Goal: Find specific page/section: Find specific page/section

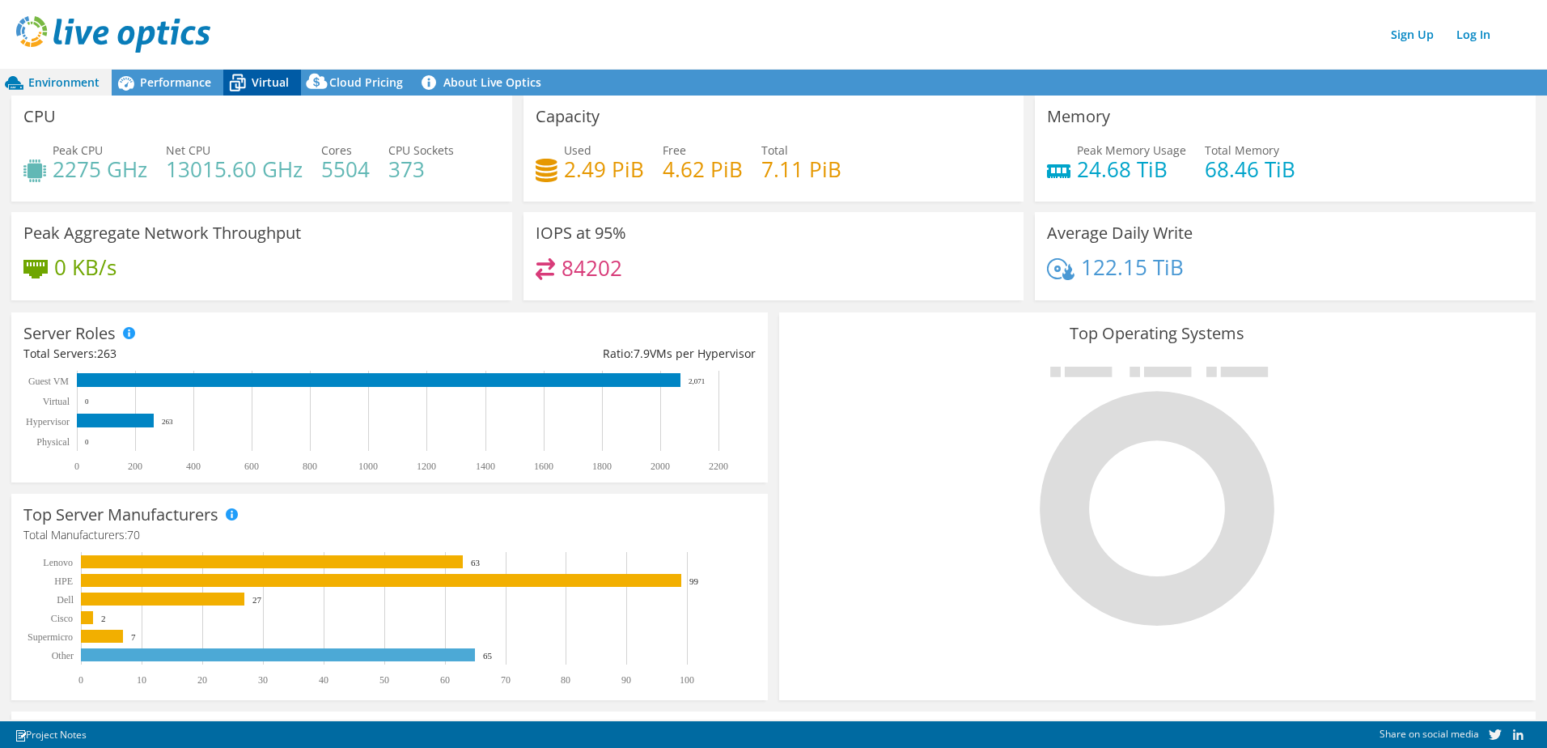
click at [274, 83] on span "Virtual" at bounding box center [270, 81] width 37 height 15
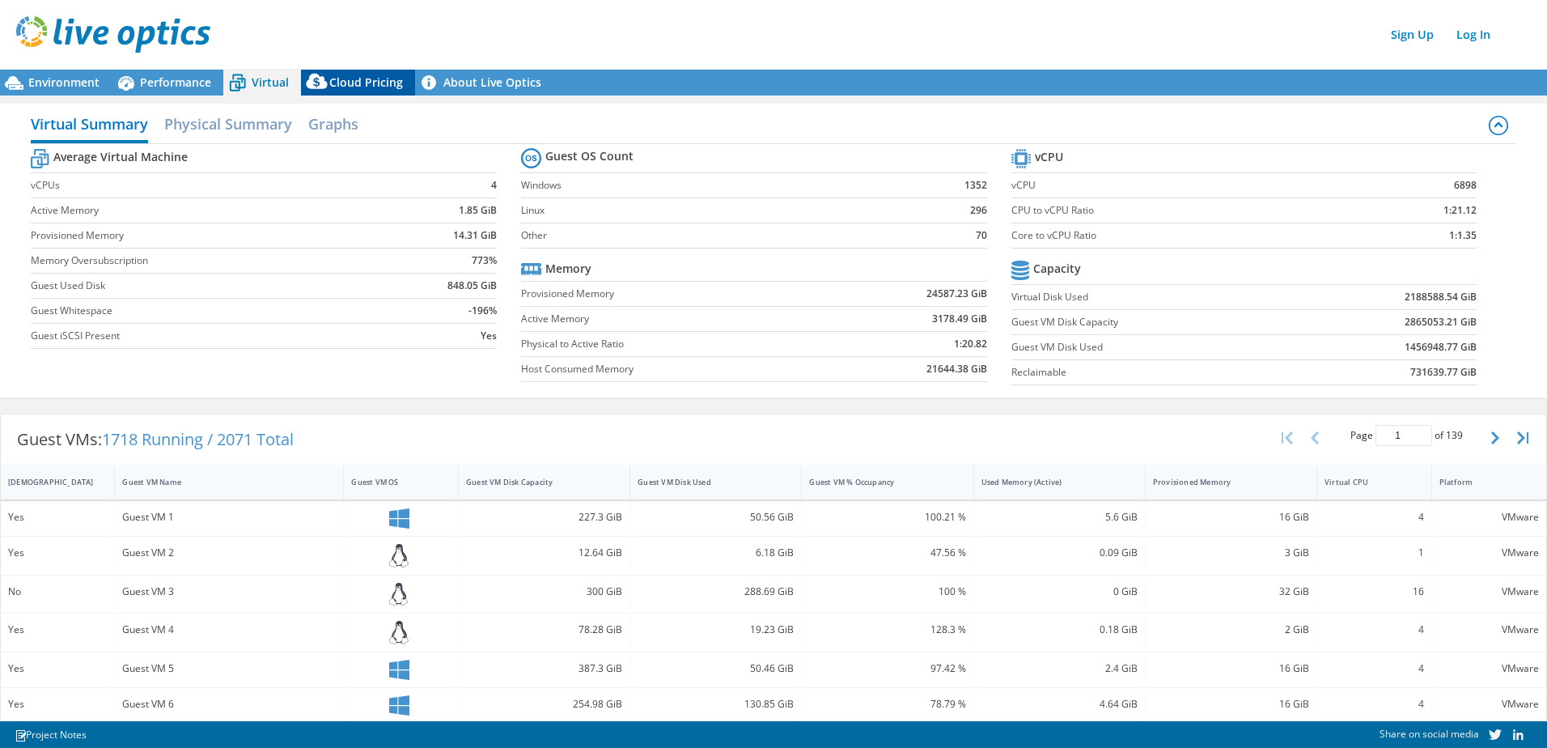
click at [347, 87] on span "Cloud Pricing" at bounding box center [366, 81] width 74 height 15
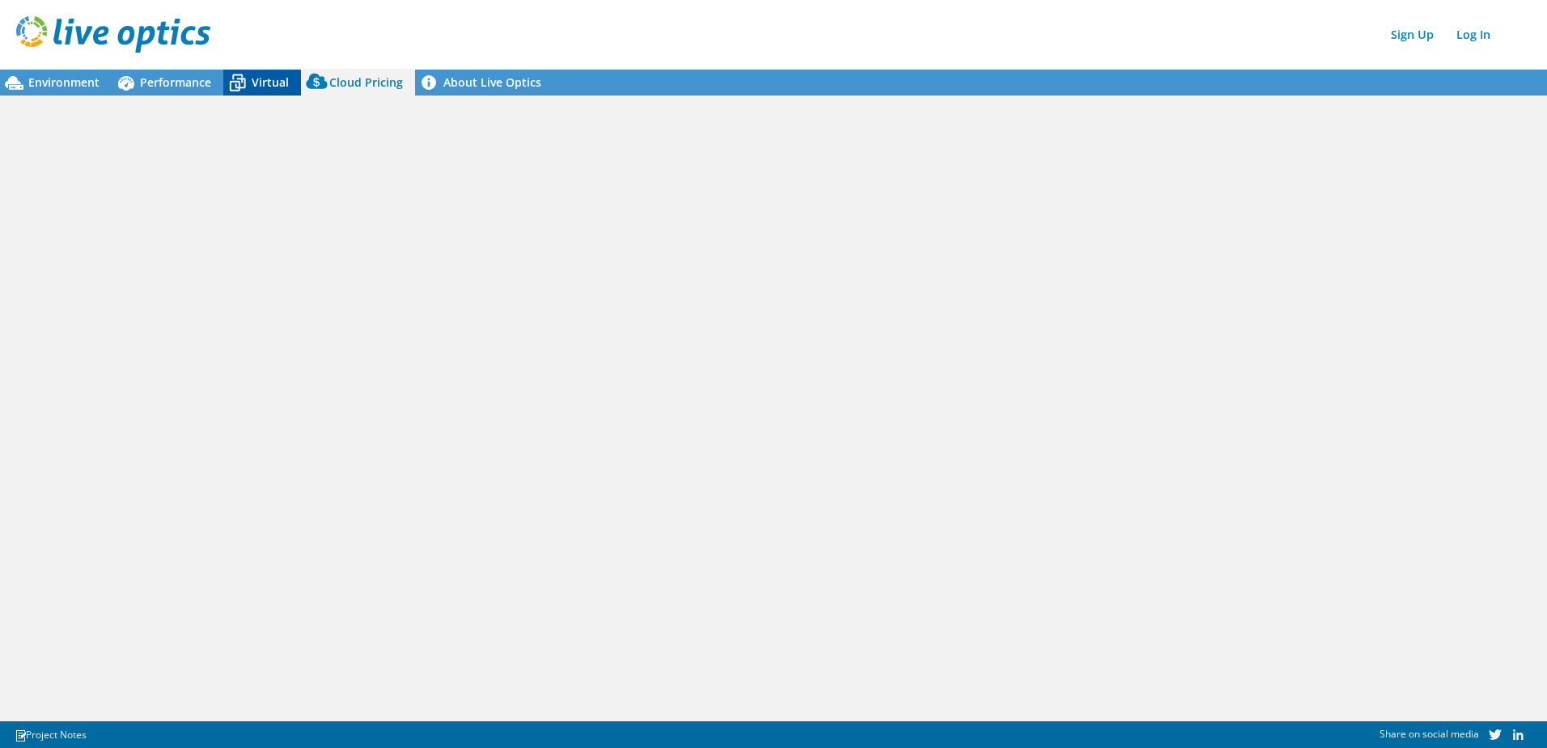
click at [269, 88] on span "Virtual" at bounding box center [270, 81] width 37 height 15
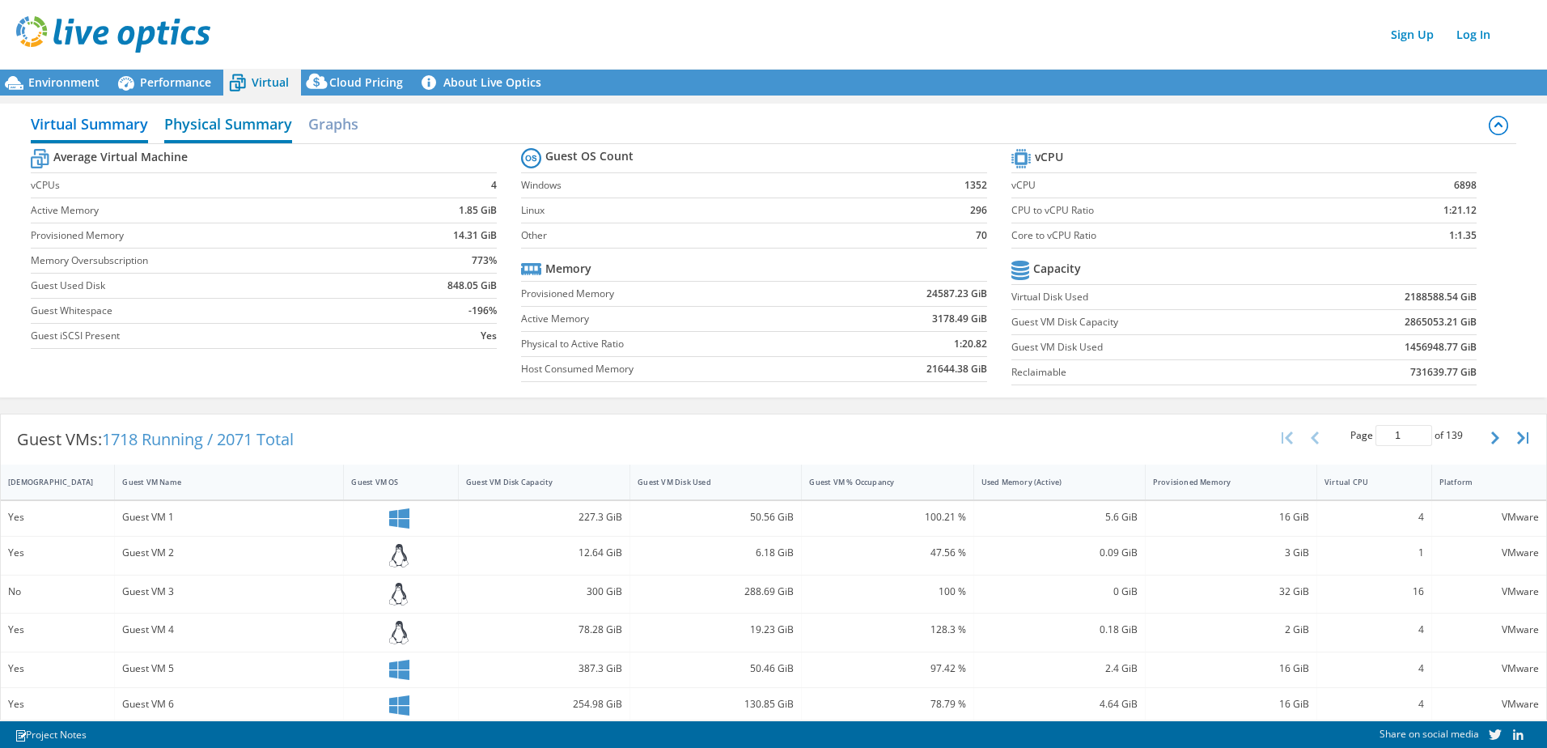
click at [211, 131] on h2 "Physical Summary" at bounding box center [228, 126] width 128 height 36
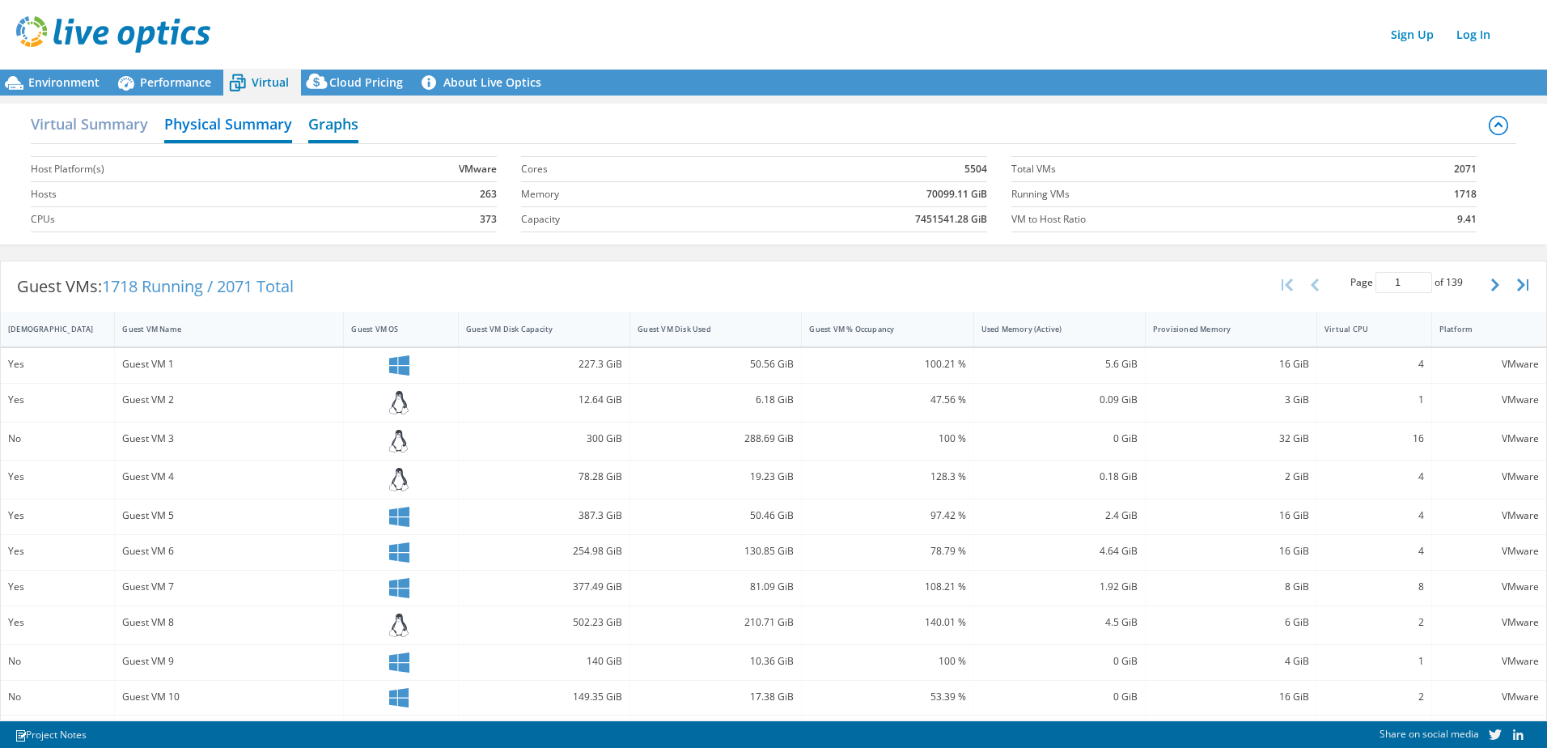
click at [341, 127] on h2 "Graphs" at bounding box center [333, 126] width 50 height 36
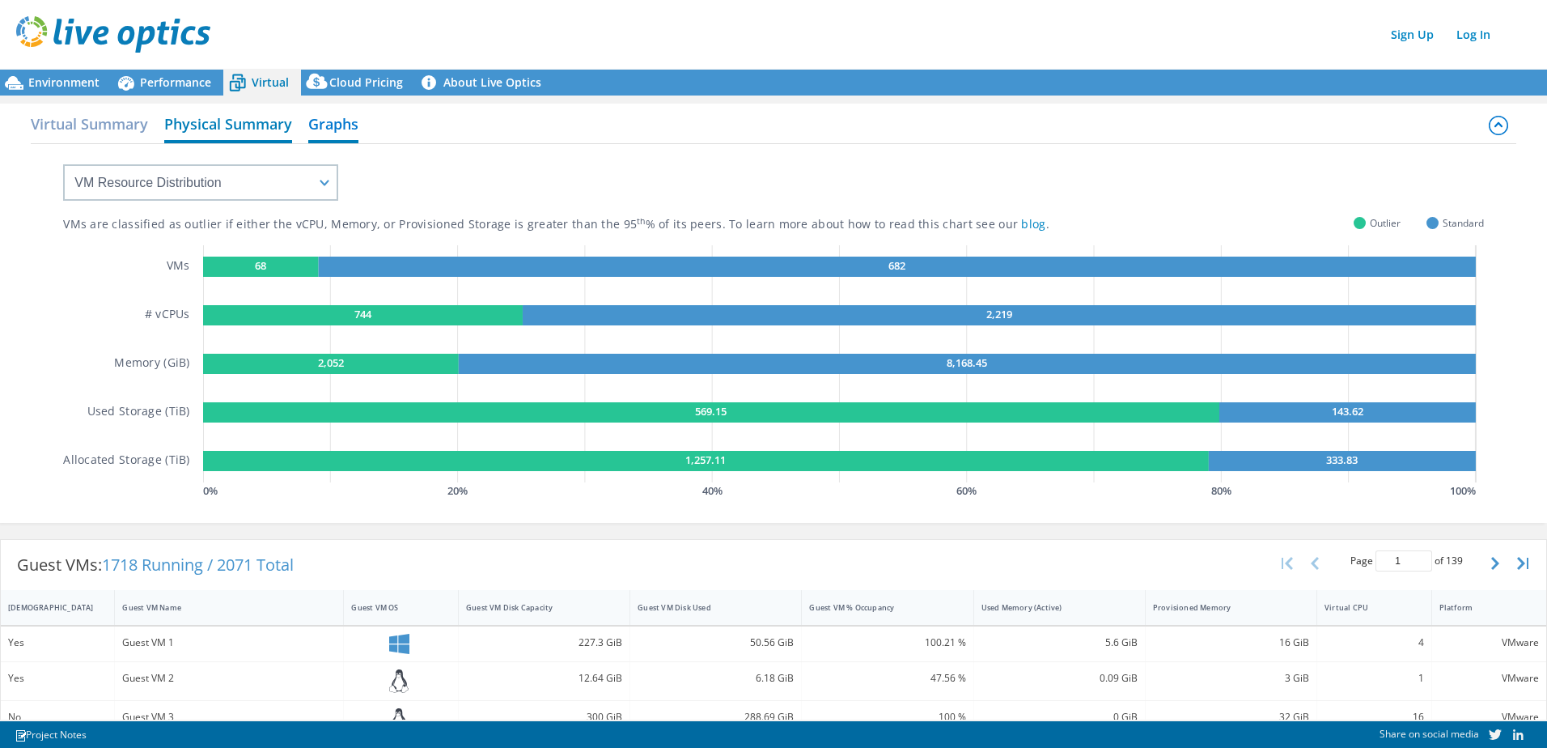
click at [228, 125] on h2 "Physical Summary" at bounding box center [228, 126] width 128 height 36
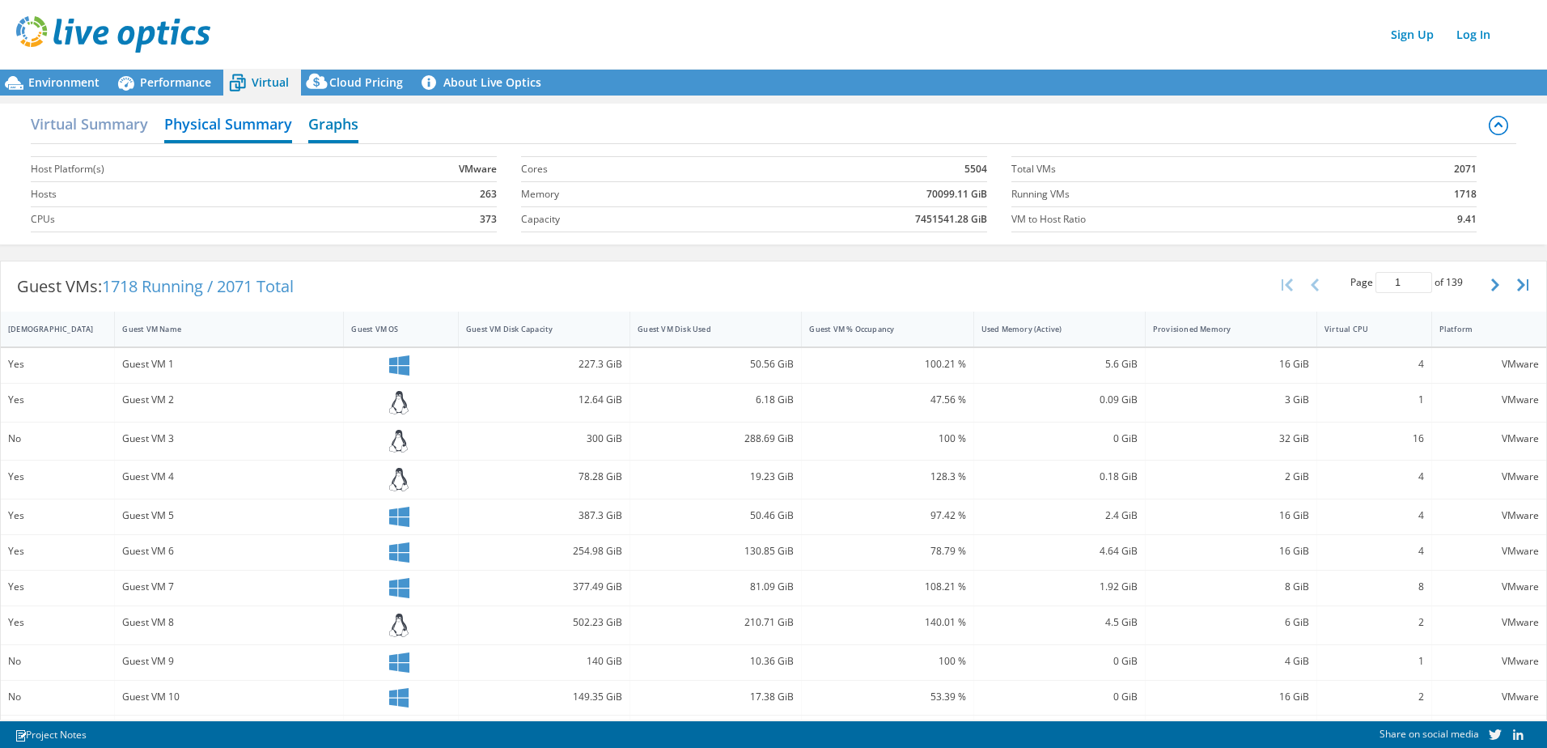
click at [320, 131] on h2 "Graphs" at bounding box center [333, 126] width 50 height 36
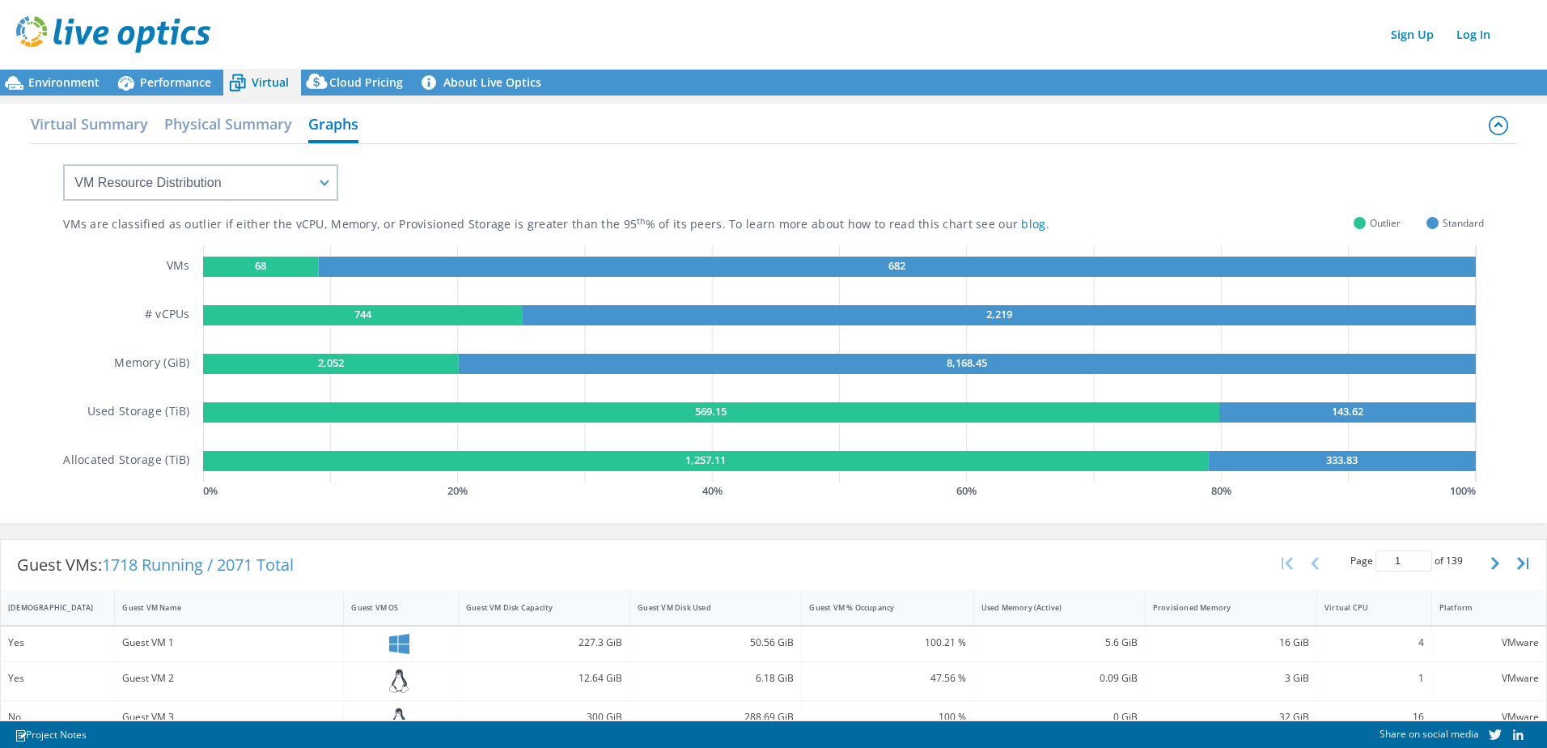
drag, startPoint x: 285, startPoint y: 148, endPoint x: 276, endPoint y: 154, distance: 10.6
drag, startPoint x: 276, startPoint y: 154, endPoint x: 632, endPoint y: 154, distance: 356.1
click at [632, 154] on div "VMs are classified as outlier if either the vCPU, Memory, or Provisioned Storag…" at bounding box center [773, 323] width 1421 height 358
click at [133, 30] on img at bounding box center [113, 34] width 194 height 36
